Goal: Transaction & Acquisition: Book appointment/travel/reservation

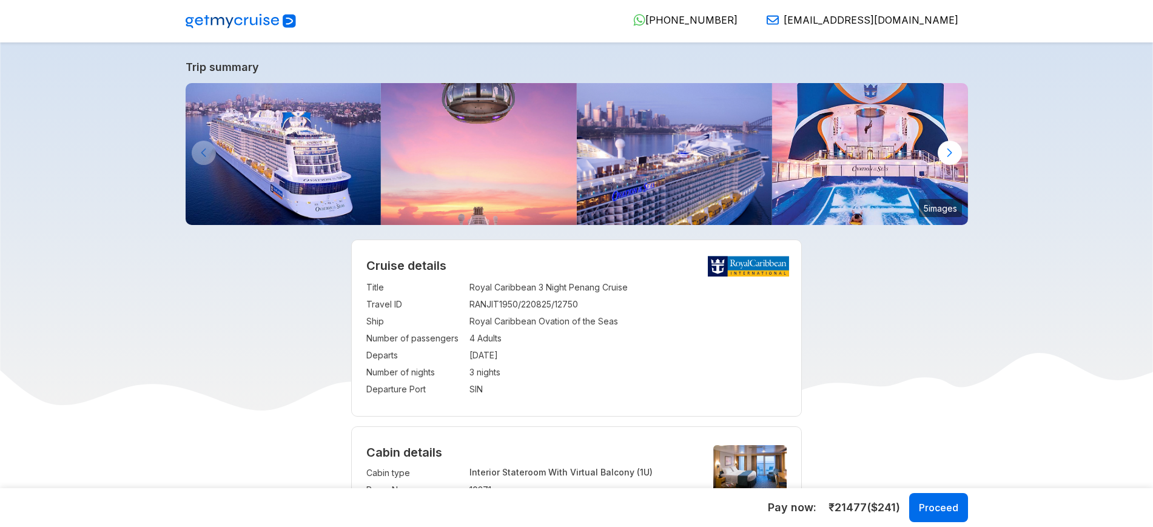
select select "**"
select select "*"
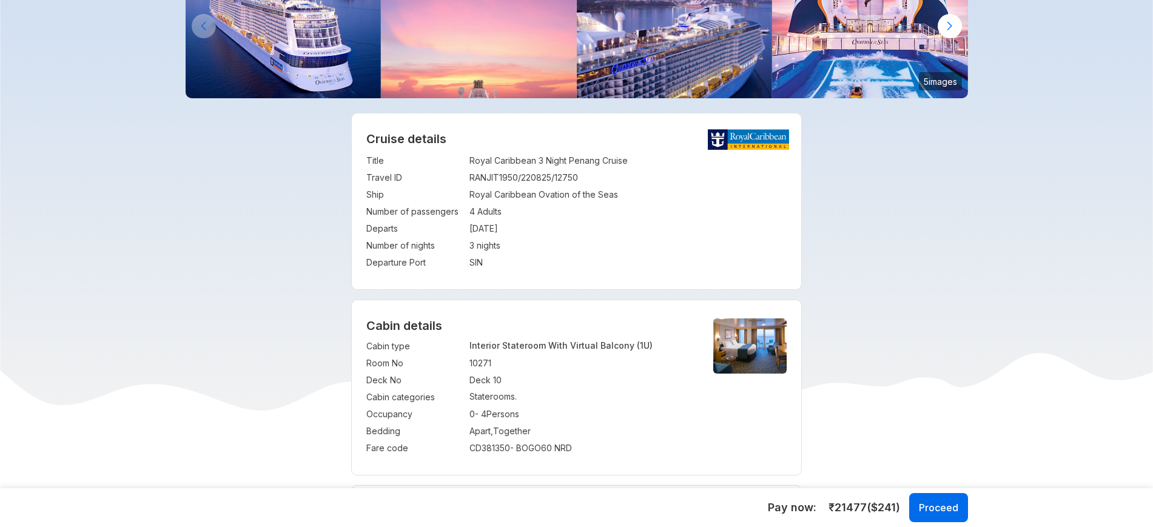
scroll to position [143, 0]
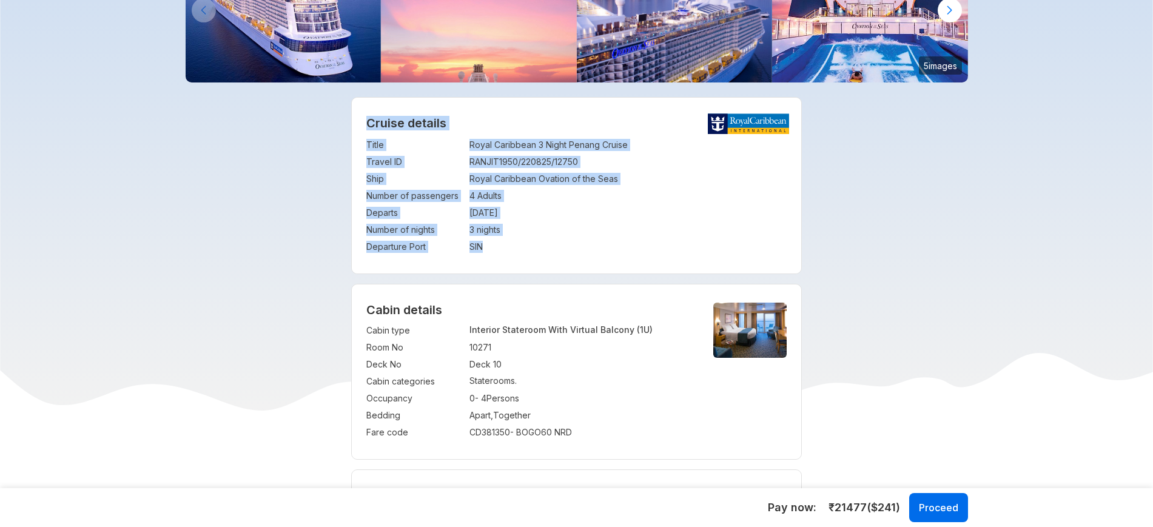
drag, startPoint x: 366, startPoint y: 123, endPoint x: 516, endPoint y: 240, distance: 189.7
click at [516, 240] on div "Cruise details Title : Royal Caribbean 3 Night Penang Cruise Travel ID : RANJIT…" at bounding box center [577, 186] width 450 height 176
copy div "Cruise details Title : Royal Caribbean 3 Night Penang Cruise Travel ID : RANJIT…"
click at [621, 219] on td "[DATE]" at bounding box center [628, 212] width 317 height 17
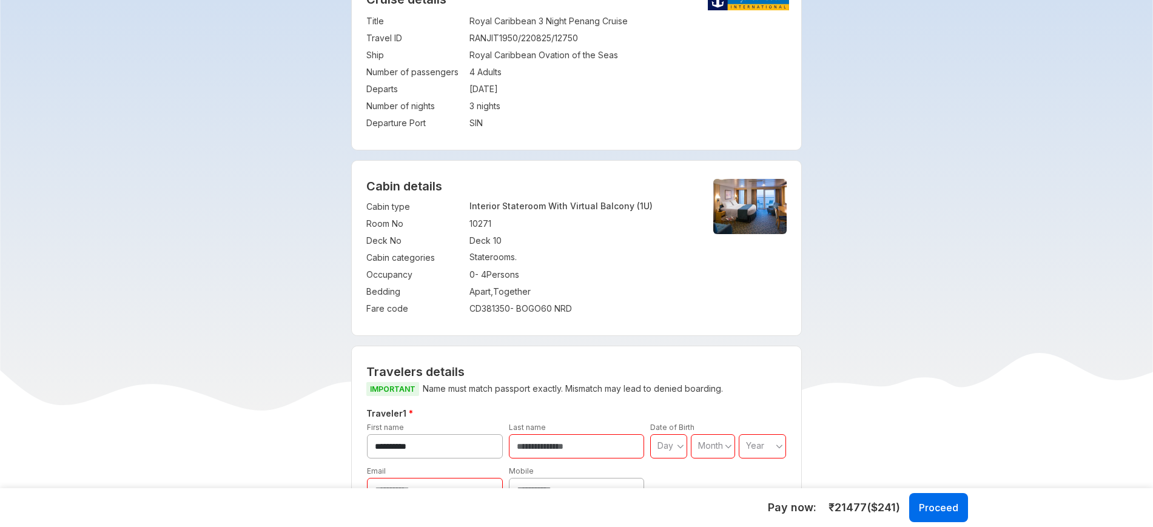
scroll to position [267, 0]
drag, startPoint x: 366, startPoint y: 184, endPoint x: 623, endPoint y: 312, distance: 287.1
click at [623, 312] on div "Cabin details Cabin type : Interior Stateroom With Virtual Balcony (1U) Room No…" at bounding box center [577, 247] width 450 height 175
click at [594, 268] on td "0 - 4 Persons" at bounding box center [581, 274] width 223 height 17
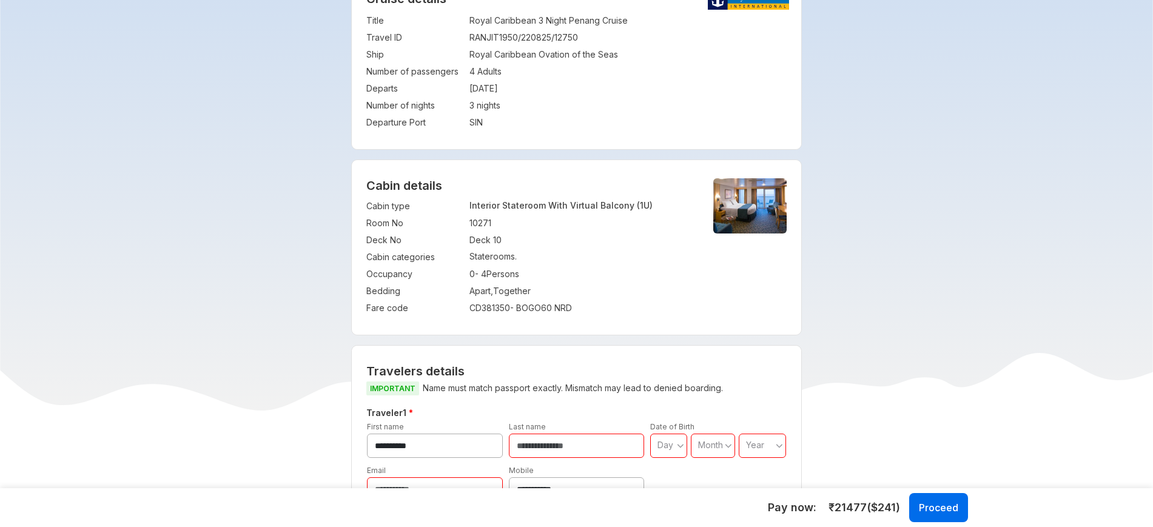
drag, startPoint x: 366, startPoint y: 186, endPoint x: 530, endPoint y: 280, distance: 188.9
click at [530, 280] on div "Cabin details Cabin type : Interior Stateroom With Virtual Balcony (1U) Room No…" at bounding box center [577, 247] width 450 height 175
copy div "Cabin details Cabin type : Interior Stateroom With Virtual Balcony (1U) Room No…"
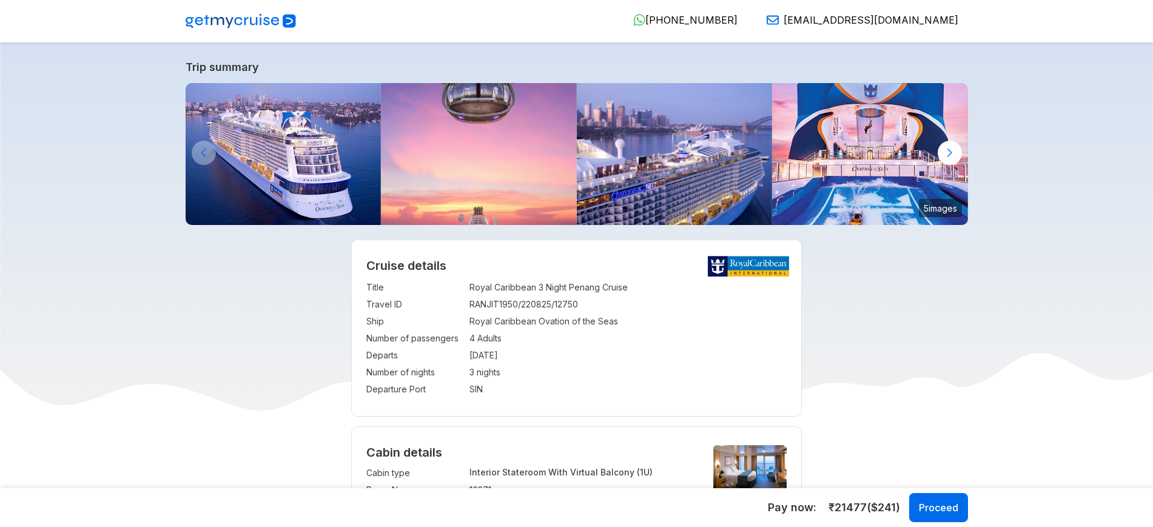
select select "**"
select select "*"
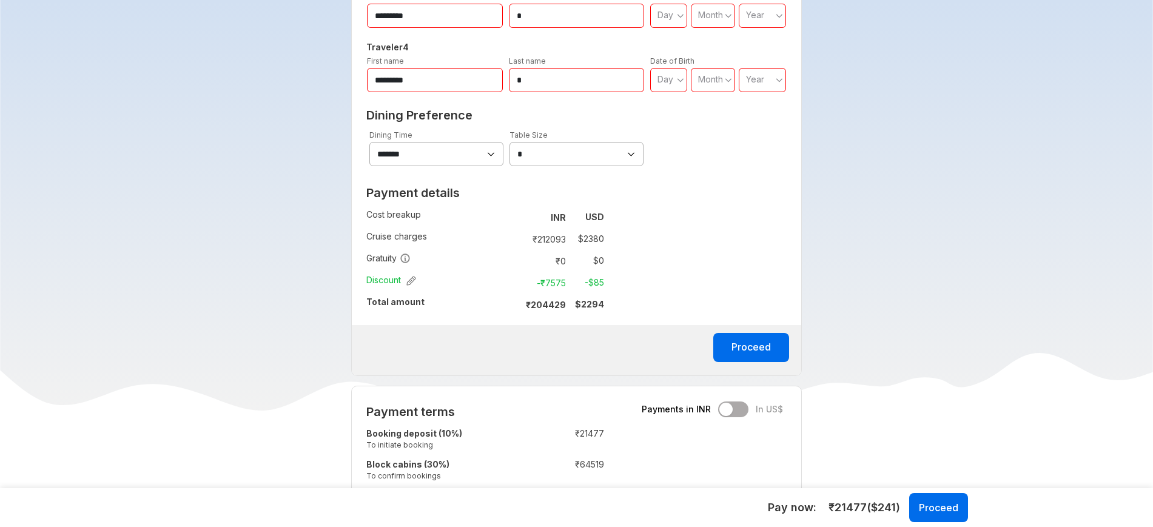
scroll to position [860, 0]
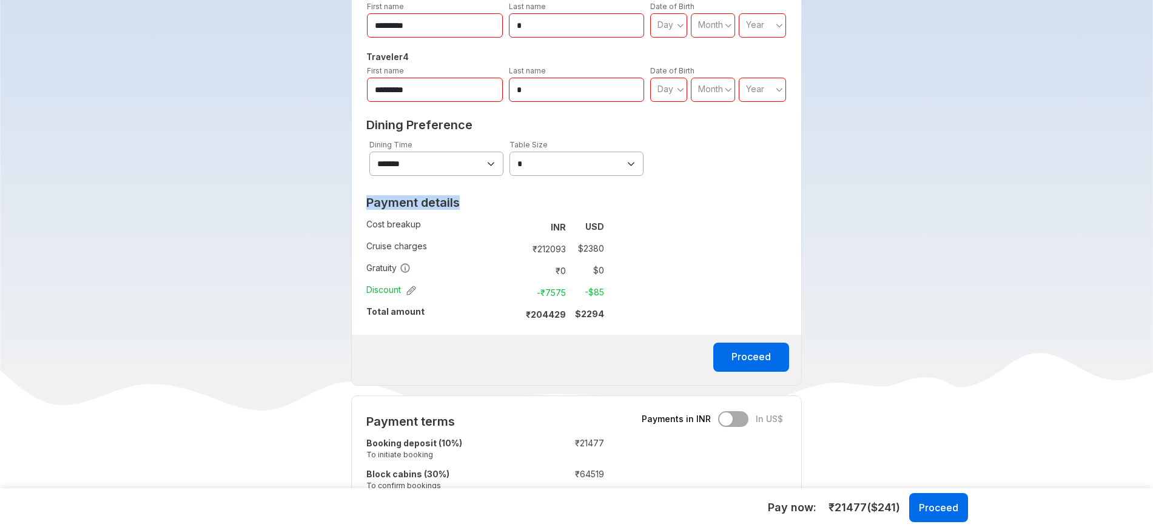
drag, startPoint x: 368, startPoint y: 200, endPoint x: 630, endPoint y: 295, distance: 278.9
click at [630, 295] on div "**********" at bounding box center [576, 68] width 451 height 633
copy h2 "Payment details"
click at [737, 186] on div "**********" at bounding box center [576, 154] width 420 height 73
